Goal: Task Accomplishment & Management: Use online tool/utility

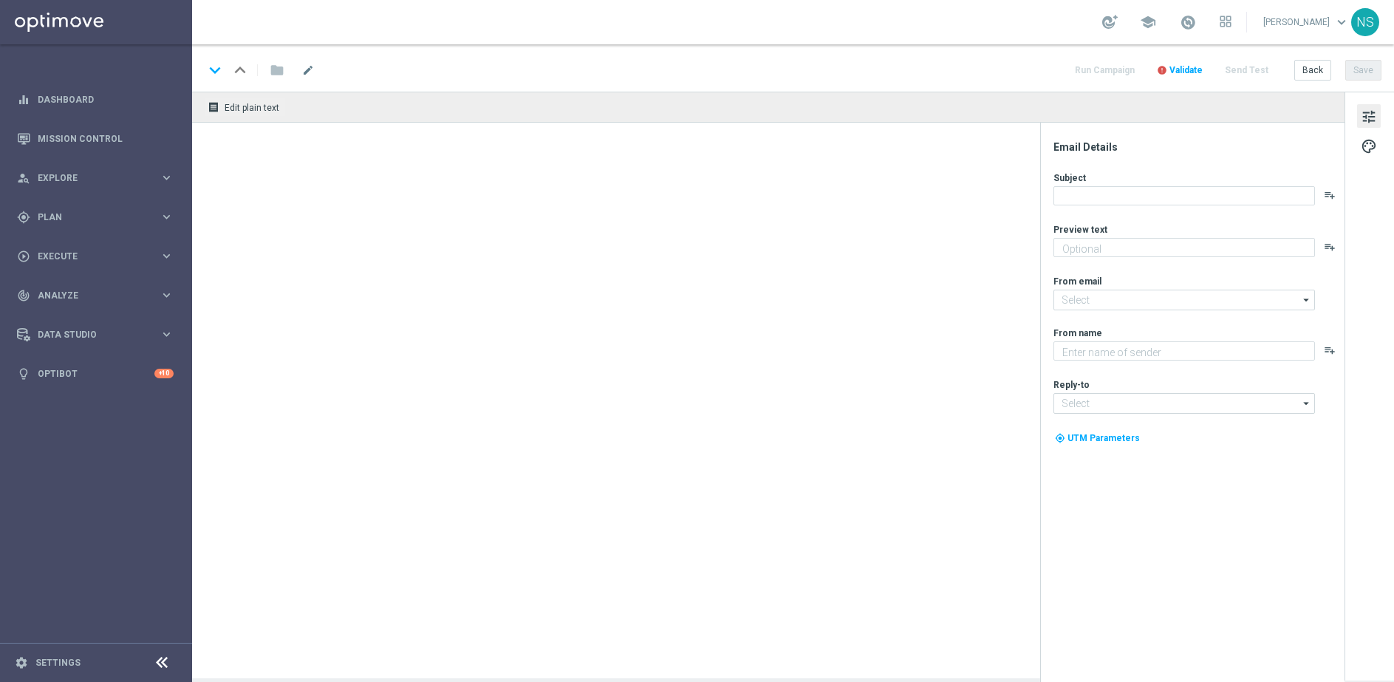
type textarea "Wir verdoppeln deine nächste Einzahlung"
type textarea "Lottoland"
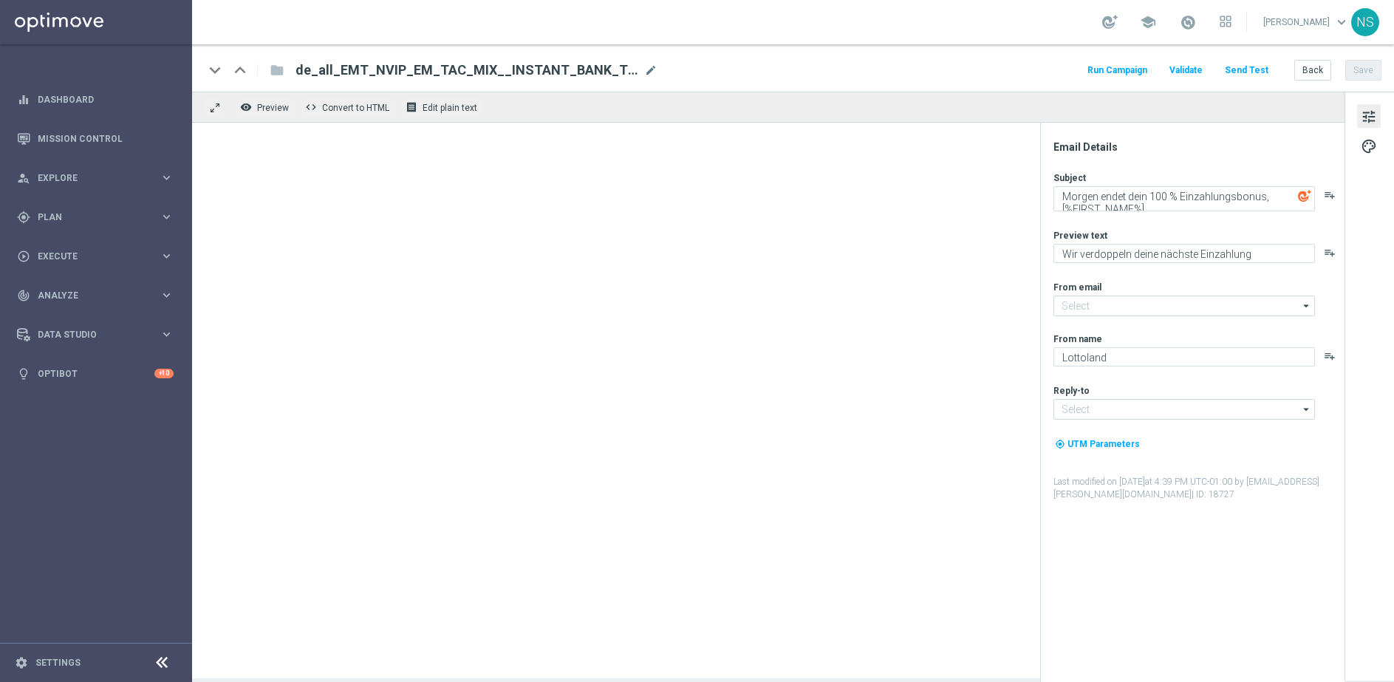
type input "[EMAIL_ADDRESS][DOMAIN_NAME]"
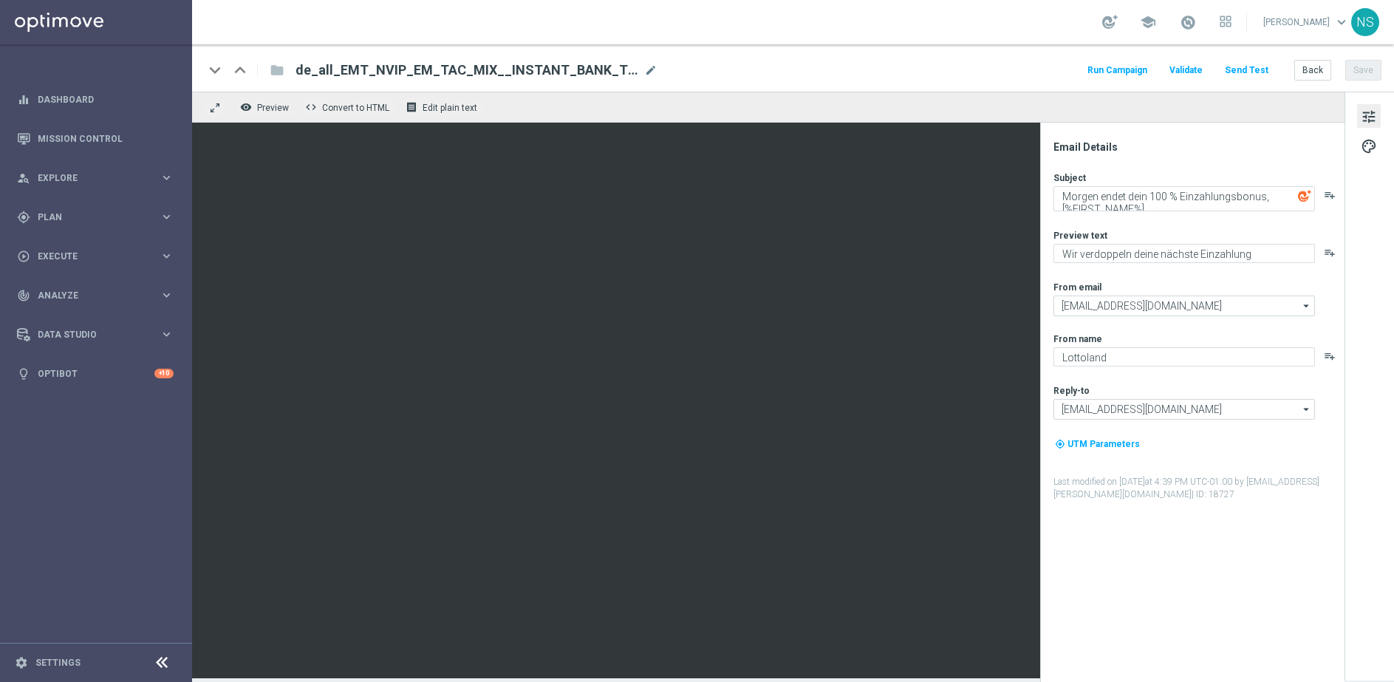
click at [1253, 71] on button "Send Test" at bounding box center [1247, 71] width 48 height 20
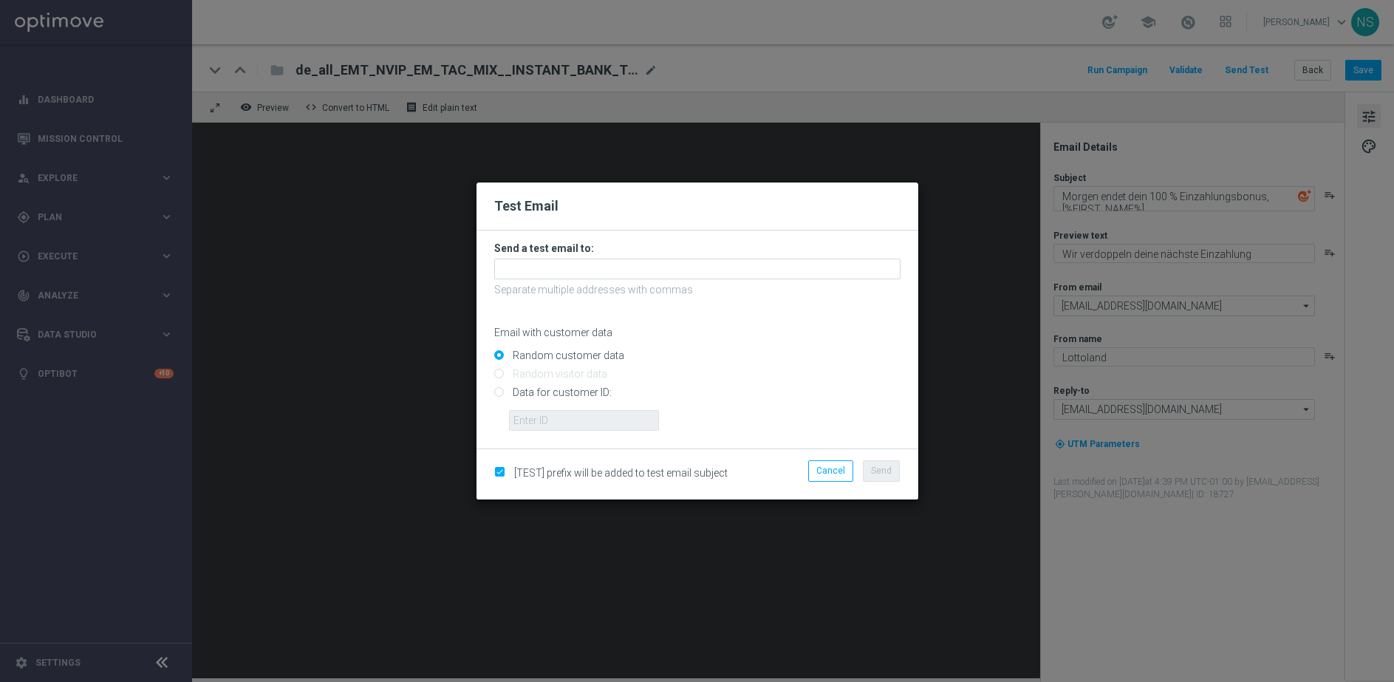
click at [525, 257] on form "Send a test email to: Separate multiple addresses with commas Email with custom…" at bounding box center [697, 336] width 406 height 189
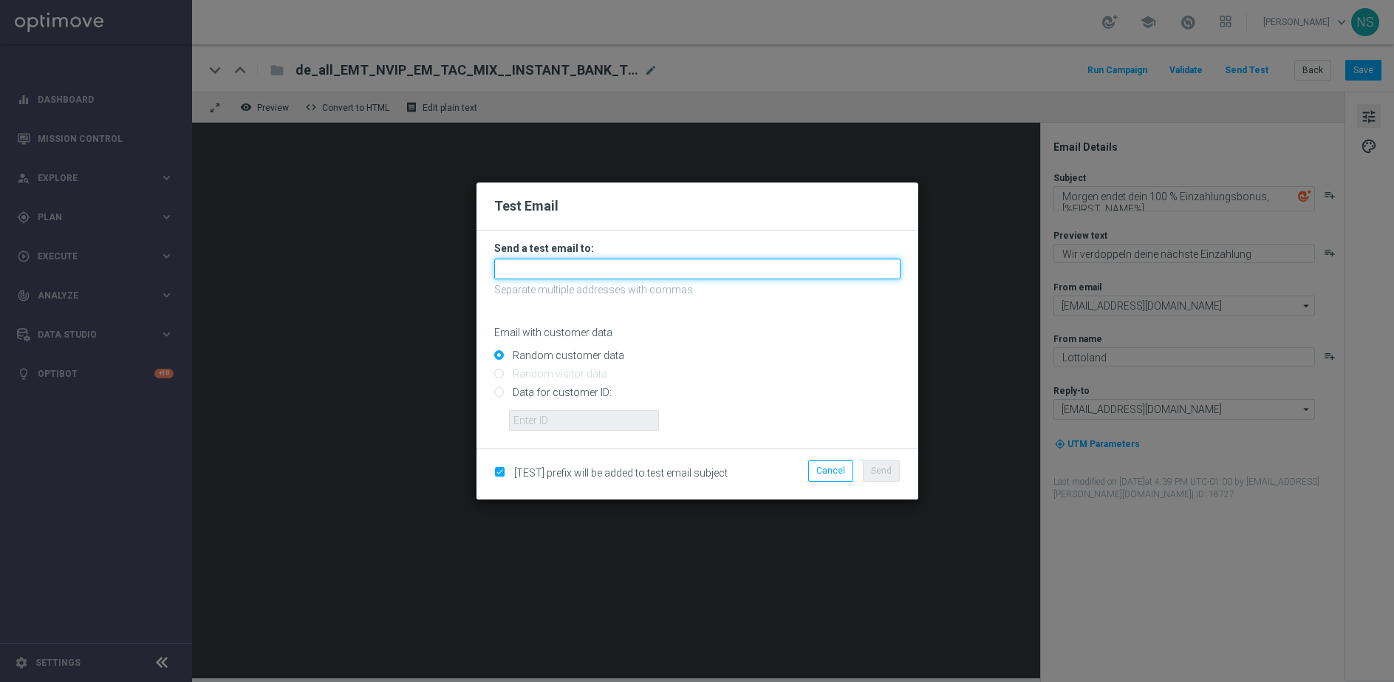
click at [531, 270] on input "text" at bounding box center [697, 269] width 406 height 21
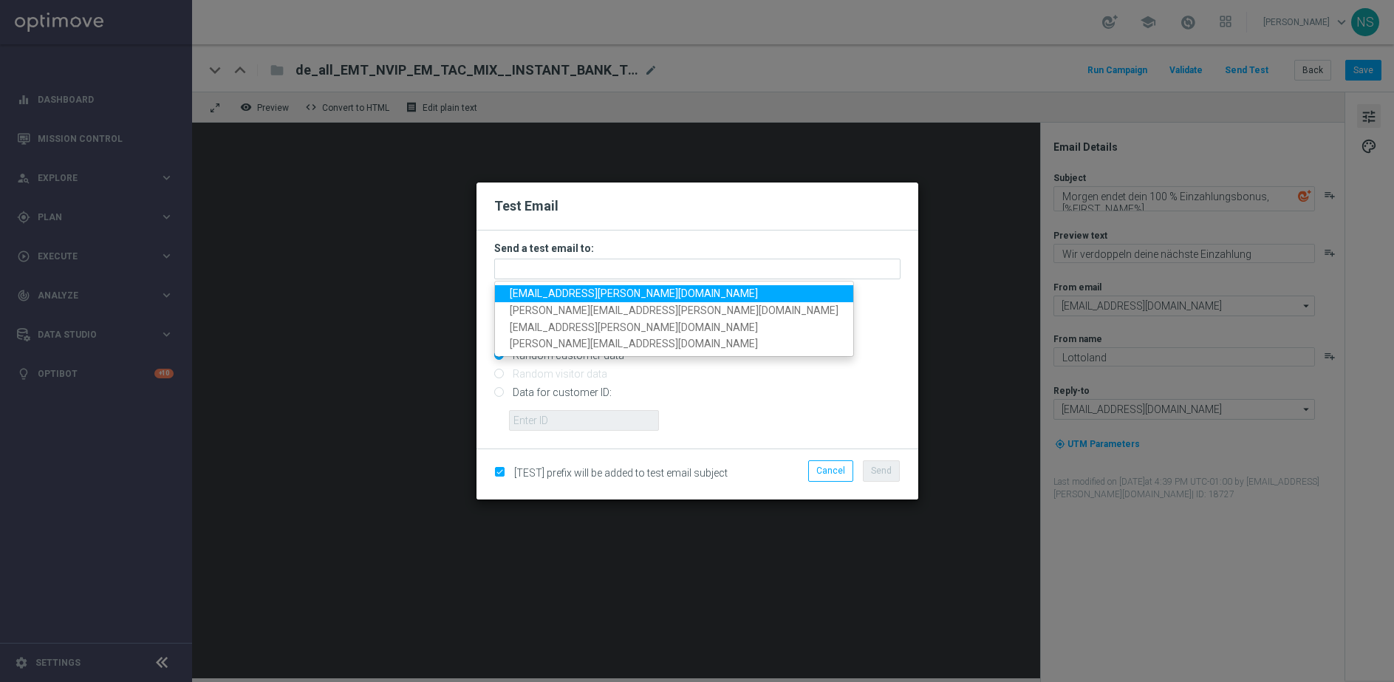
click at [547, 296] on span "[EMAIL_ADDRESS][PERSON_NAME][DOMAIN_NAME]" at bounding box center [634, 293] width 248 height 12
type input "[EMAIL_ADDRESS][PERSON_NAME][DOMAIN_NAME]"
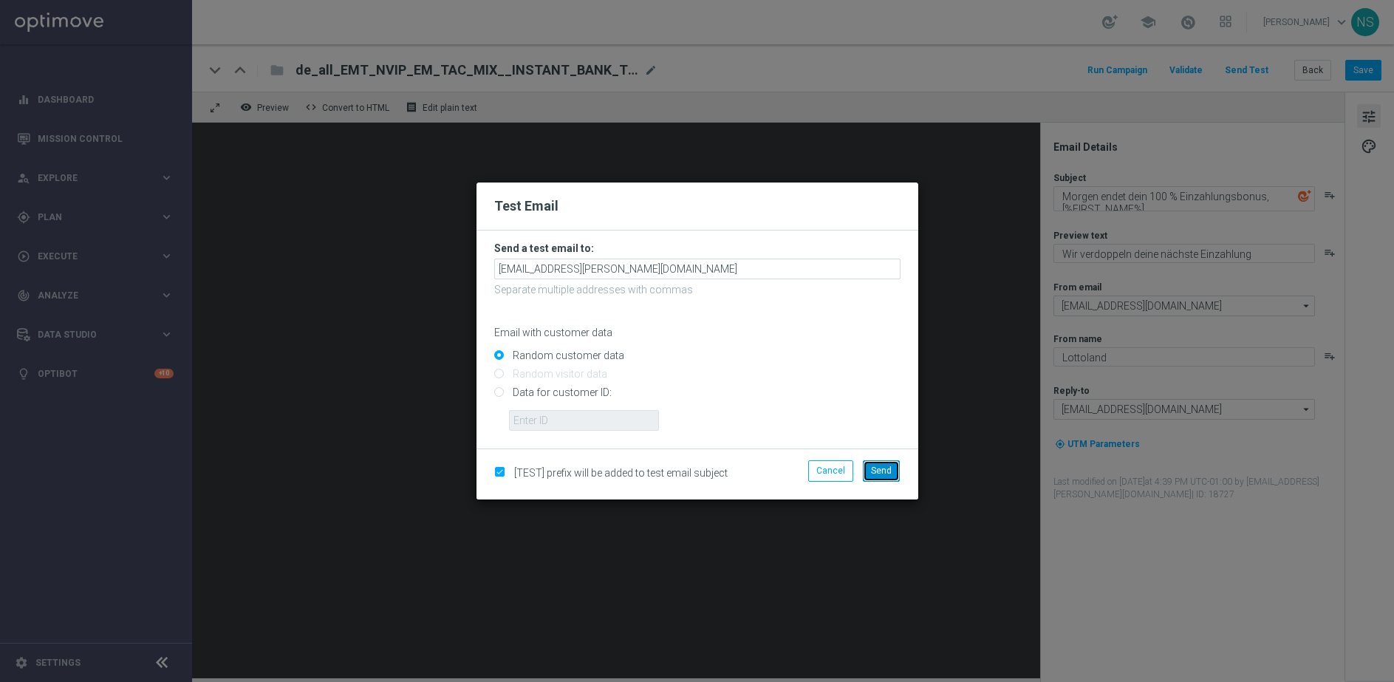
click at [885, 466] on span "Send" at bounding box center [881, 471] width 21 height 10
